Goal: Obtain resource: Download file/media

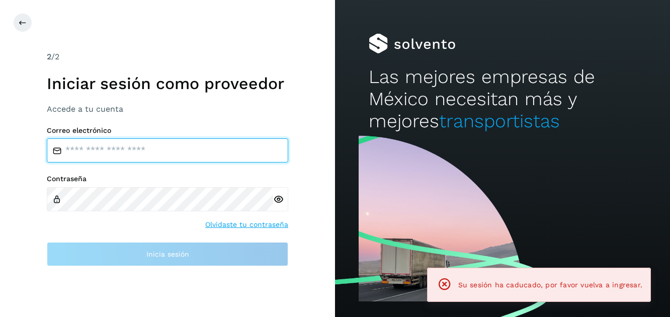
type input "**********"
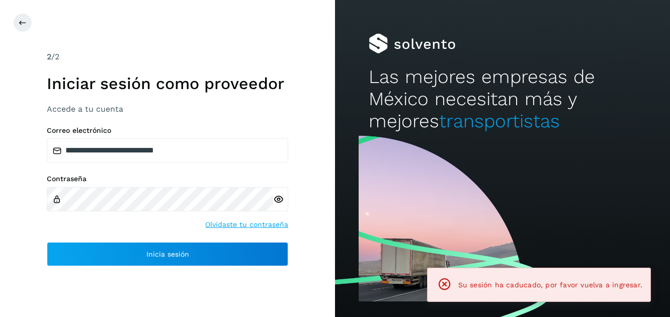
click at [279, 200] on icon at bounding box center [278, 199] width 11 height 11
click at [278, 200] on icon at bounding box center [278, 199] width 11 height 11
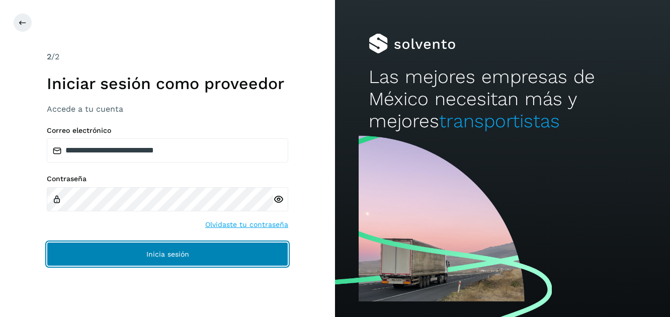
click at [184, 253] on span "Inicia sesión" at bounding box center [167, 253] width 43 height 7
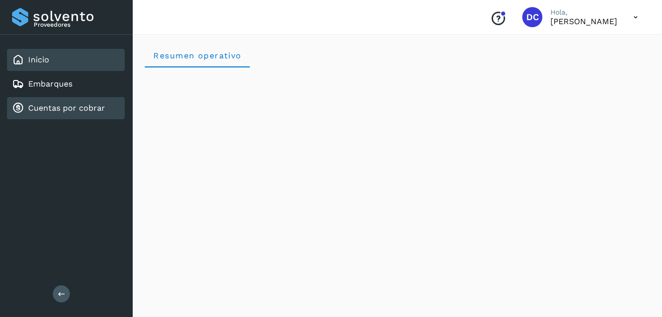
click at [47, 109] on link "Cuentas por cobrar" at bounding box center [66, 108] width 77 height 10
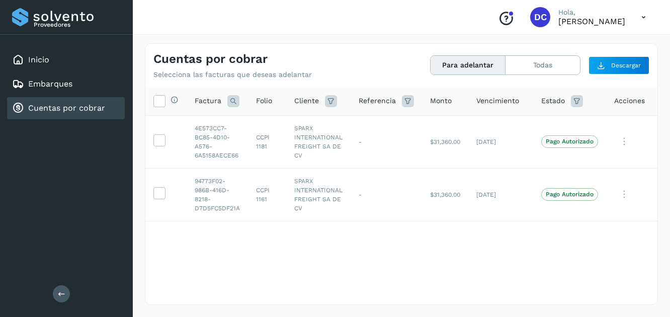
scroll to position [0, 1]
click at [532, 64] on button "Todas" at bounding box center [542, 65] width 74 height 19
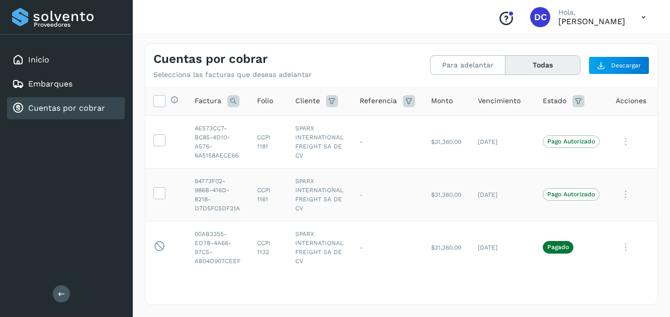
scroll to position [67, 0]
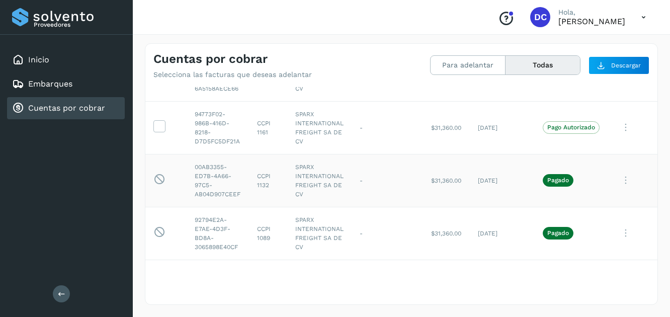
click at [626, 182] on icon at bounding box center [625, 180] width 20 height 21
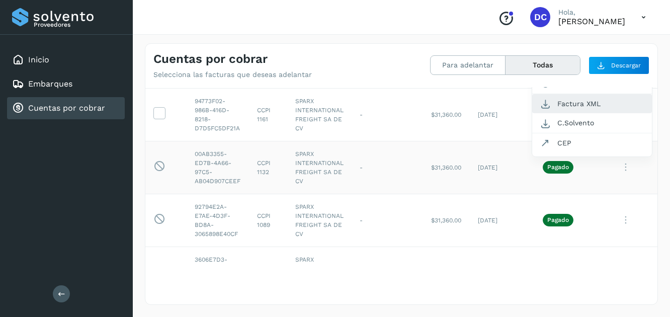
click at [572, 102] on button "Factura XML" at bounding box center [592, 103] width 120 height 19
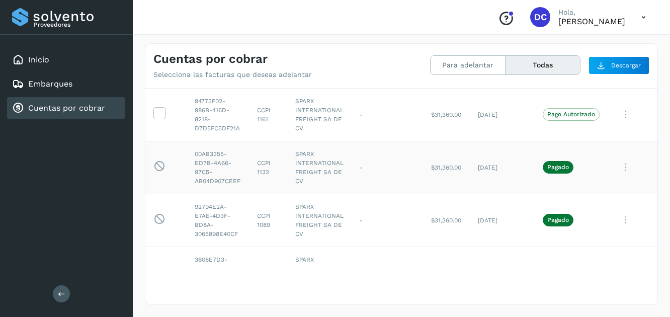
click at [353, 53] on div "Cuentas por cobrar Selecciona las facturas que deseas adelantar" at bounding box center [277, 65] width 248 height 27
click at [623, 220] on icon at bounding box center [625, 220] width 20 height 21
click at [623, 167] on div at bounding box center [335, 158] width 670 height 317
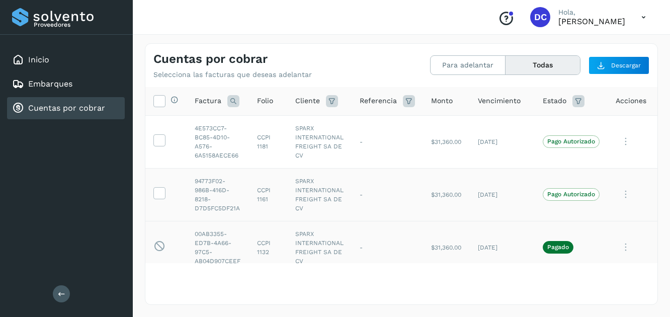
click at [626, 193] on icon at bounding box center [625, 194] width 20 height 21
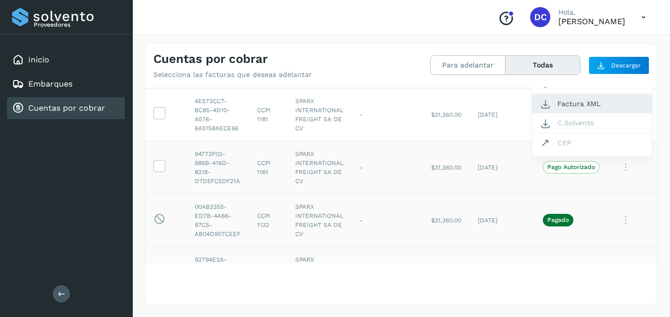
click at [569, 105] on button "Factura XML" at bounding box center [592, 103] width 120 height 19
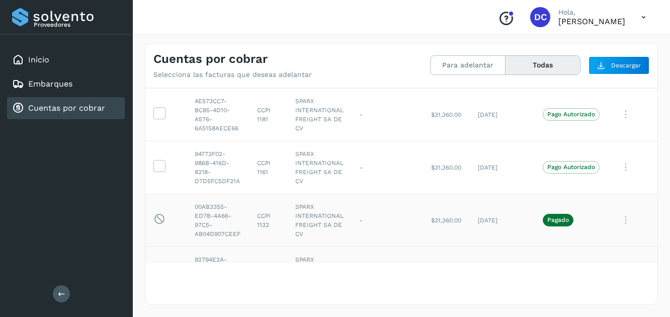
drag, startPoint x: 371, startPoint y: 171, endPoint x: 387, endPoint y: 197, distance: 30.0
click at [371, 171] on td "-" at bounding box center [386, 167] width 71 height 53
